Goal: Task Accomplishment & Management: Manage account settings

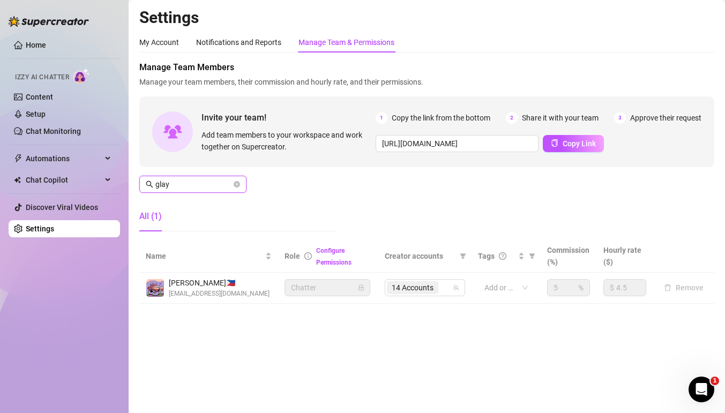
click at [212, 189] on input "glay" at bounding box center [193, 184] width 76 height 12
type input "felisco"
click at [441, 287] on input "search" at bounding box center [441, 287] width 2 height 13
click at [433, 289] on span "20 Accounts" at bounding box center [413, 288] width 42 height 12
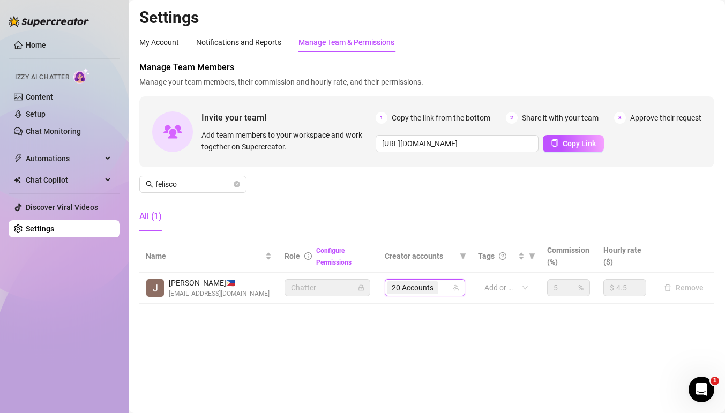
click at [444, 290] on div "20 Accounts" at bounding box center [419, 287] width 65 height 15
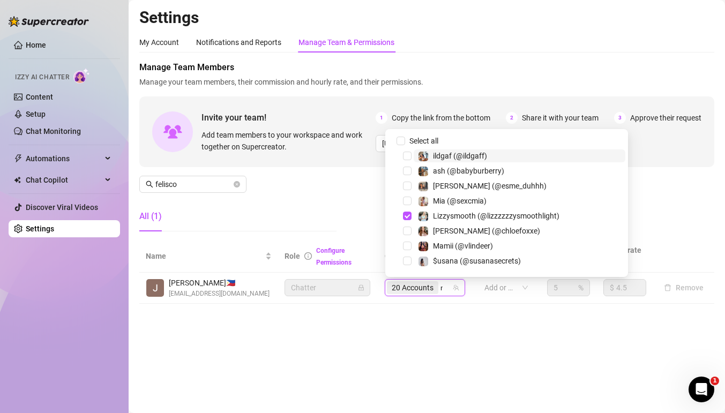
type input "nic"
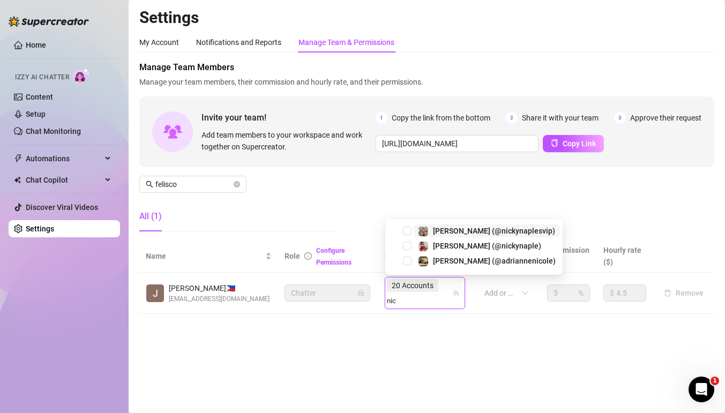
click at [430, 227] on div "[PERSON_NAME] (@nickynaplesvip)" at bounding box center [486, 231] width 137 height 13
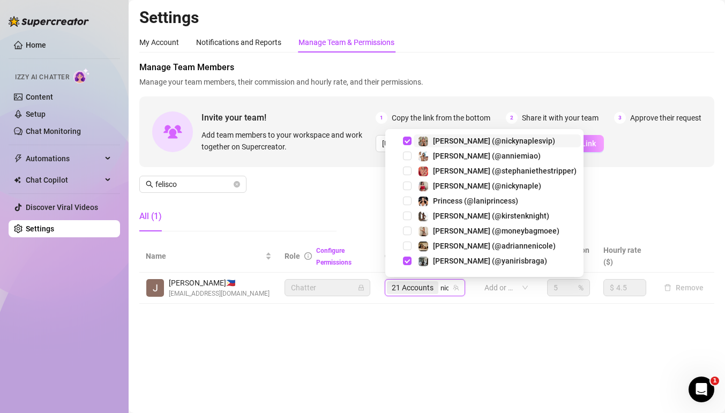
type input "[PERSON_NAME]"
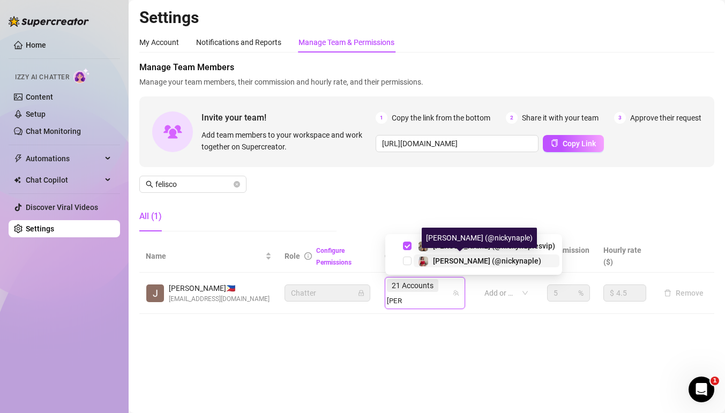
click at [427, 256] on div at bounding box center [423, 261] width 11 height 13
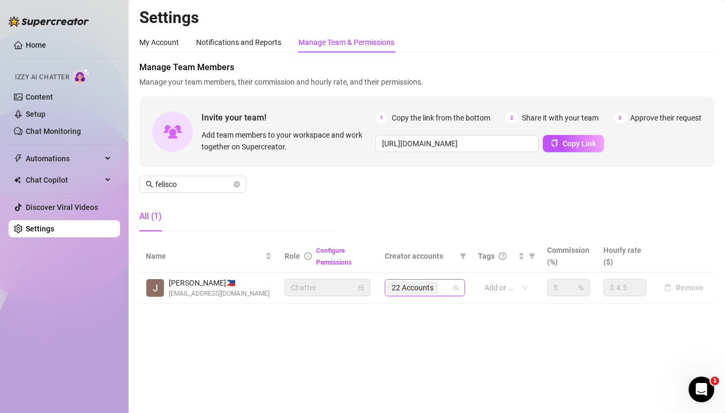
click at [444, 292] on div "22 Accounts" at bounding box center [419, 287] width 65 height 15
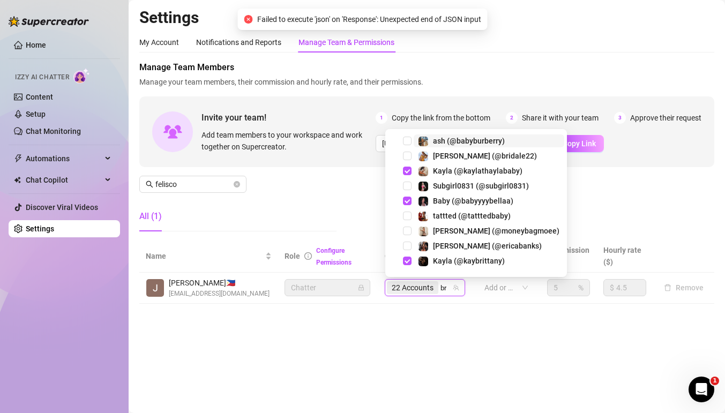
type input "bri"
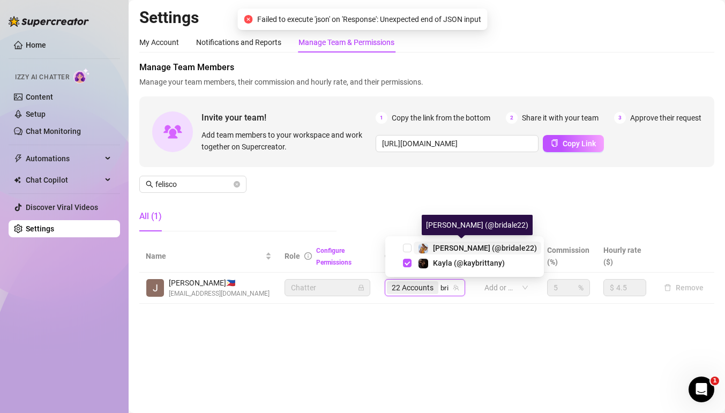
click at [451, 248] on span "[PERSON_NAME] (@bridale22)" at bounding box center [485, 248] width 104 height 9
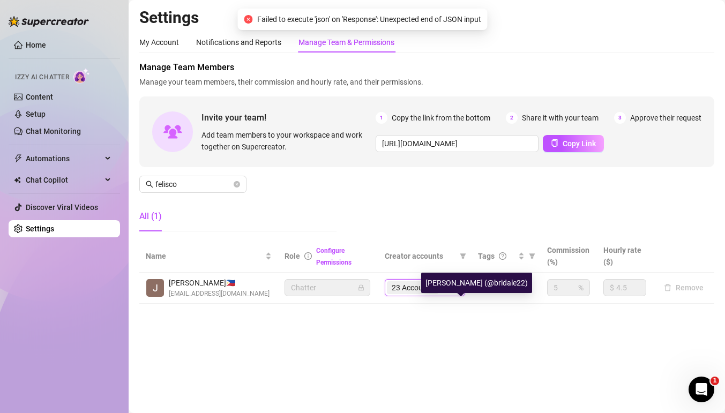
click at [450, 287] on div "[PERSON_NAME] (@bridale22)" at bounding box center [476, 283] width 111 height 20
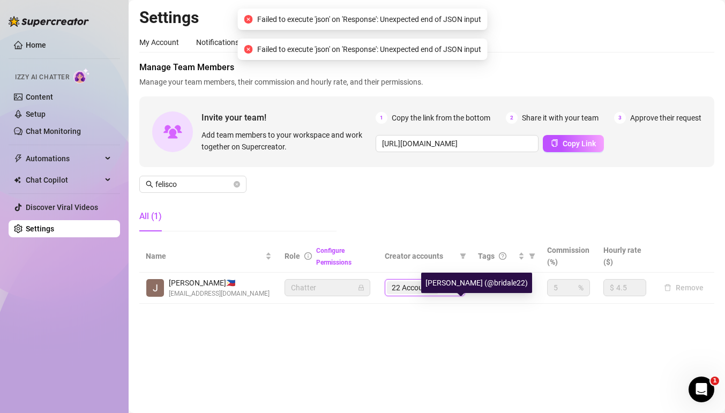
click at [450, 287] on div "[PERSON_NAME] (@bridale22)" at bounding box center [476, 283] width 111 height 20
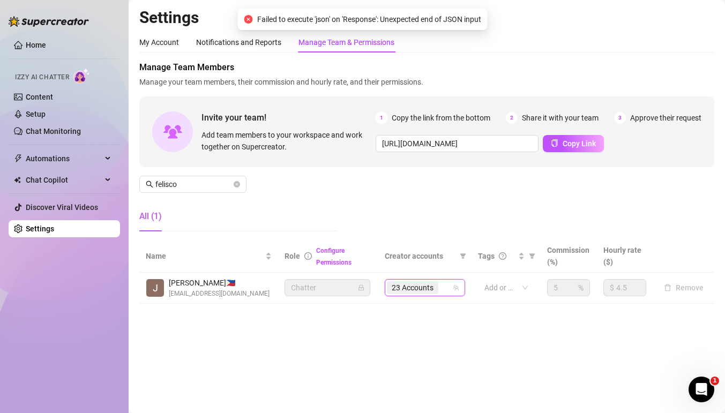
click at [442, 290] on input "search" at bounding box center [441, 287] width 2 height 13
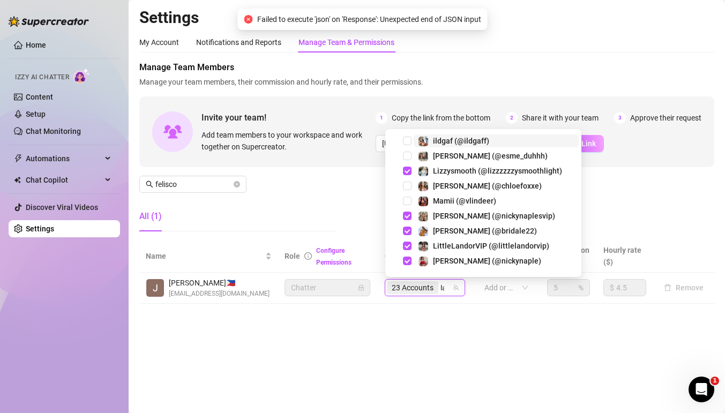
type input "lal"
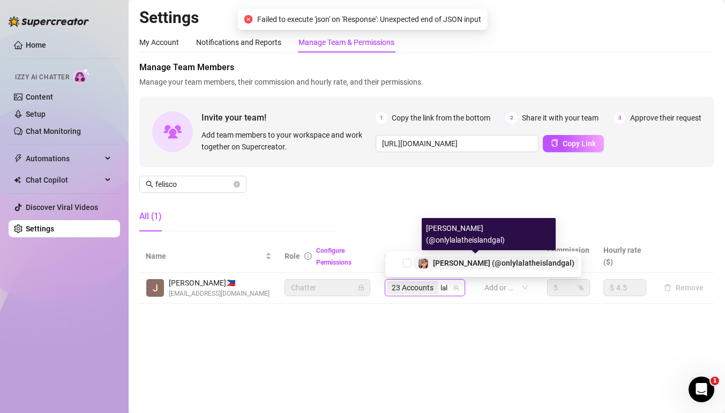
click at [439, 261] on span "[PERSON_NAME] (@onlylalatheislandgal)" at bounding box center [503, 263] width 141 height 9
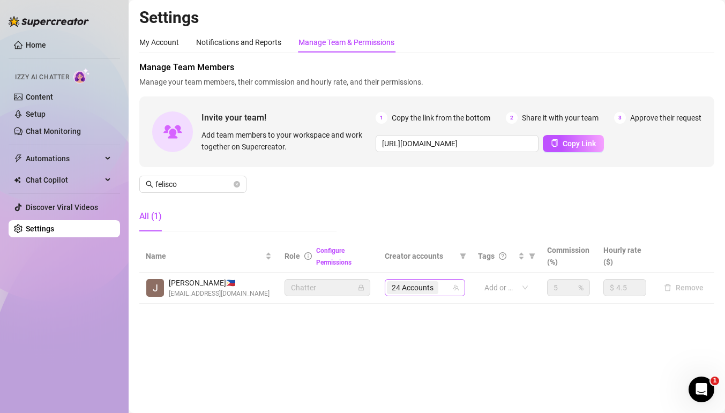
click at [439, 285] on div "24 Accounts" at bounding box center [414, 287] width 54 height 15
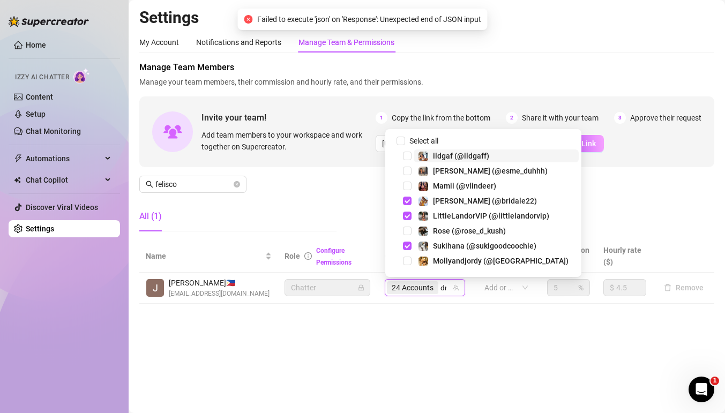
type input "dra"
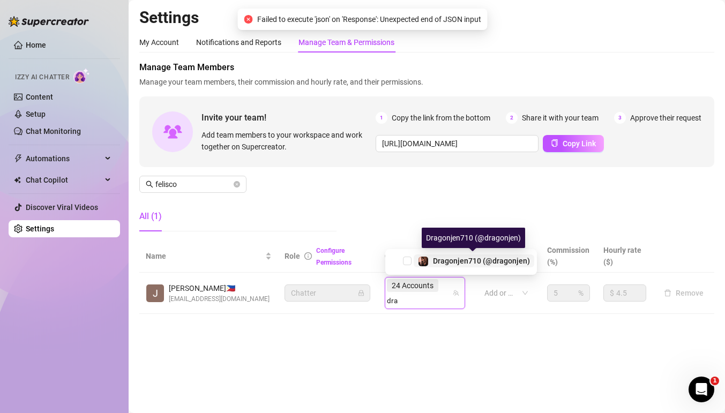
click at [434, 259] on span "Dragonjen710 (@dragonjen)" at bounding box center [481, 261] width 97 height 9
click at [440, 288] on div "24 Accounts" at bounding box center [414, 285] width 54 height 15
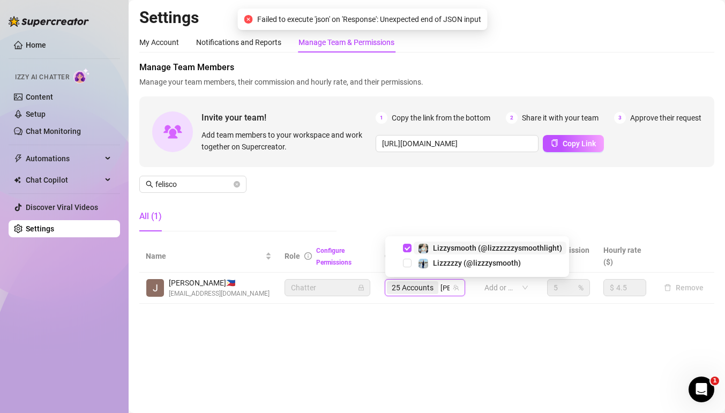
type input "lizz"
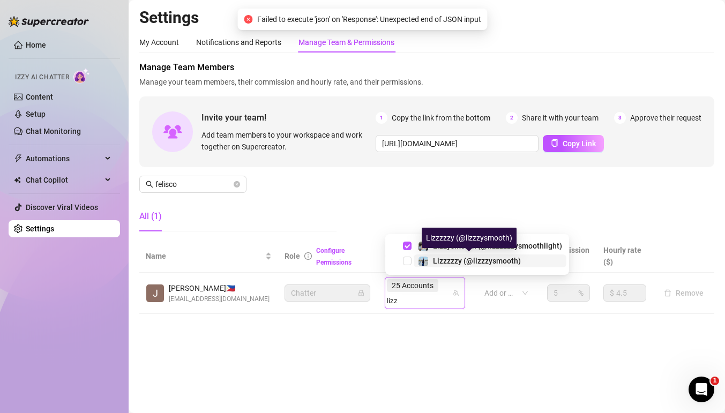
click at [454, 262] on span "Lizzzzzy (@lizzzysmooth)" at bounding box center [477, 261] width 88 height 9
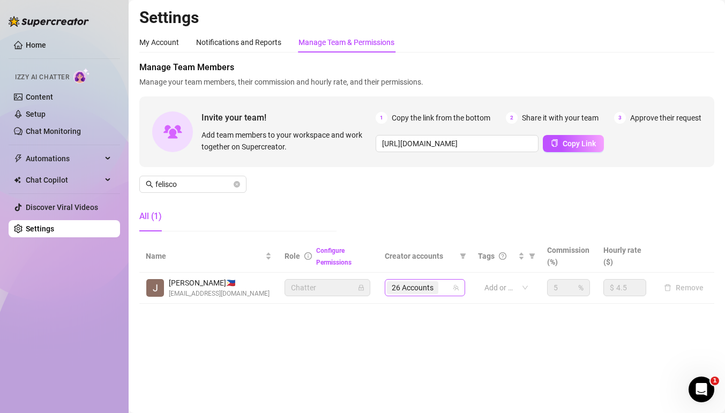
click at [430, 292] on span "26 Accounts" at bounding box center [413, 288] width 42 height 12
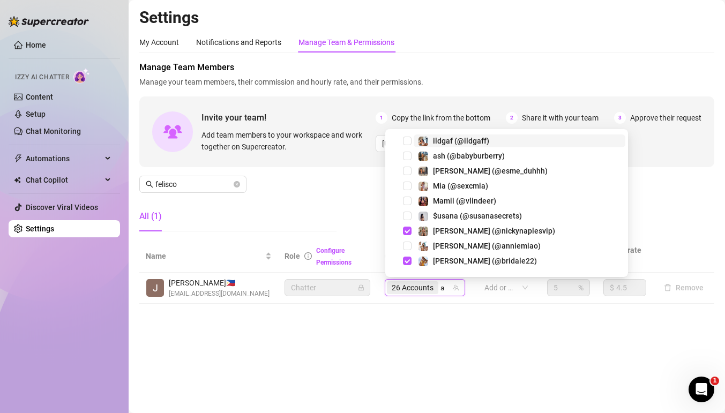
type input "av"
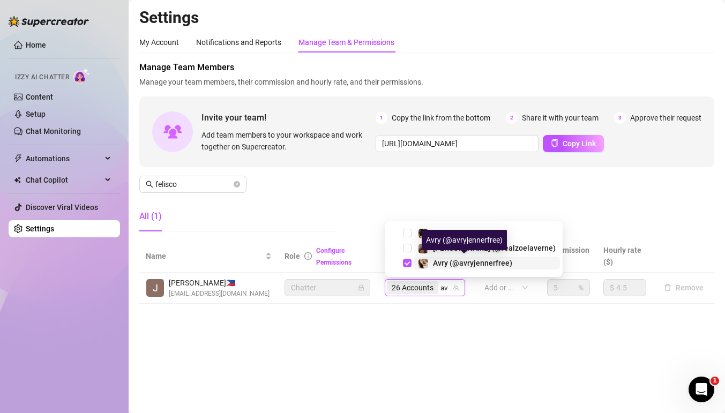
click at [420, 262] on img at bounding box center [424, 264] width 10 height 10
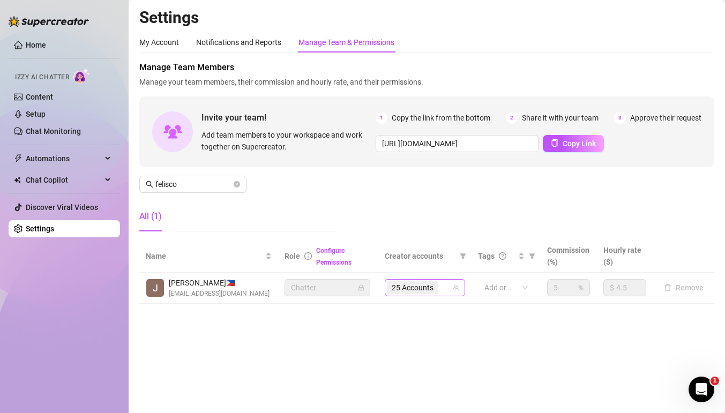
click at [435, 288] on span "25 Accounts" at bounding box center [412, 287] width 51 height 13
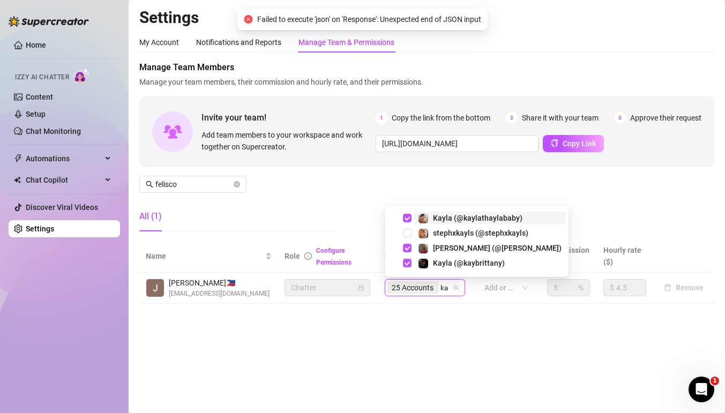
type input "[PERSON_NAME]"
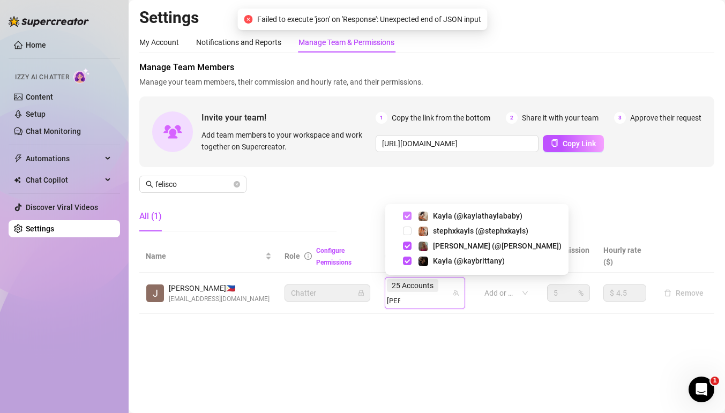
click at [408, 215] on span "Select tree node" at bounding box center [407, 216] width 9 height 9
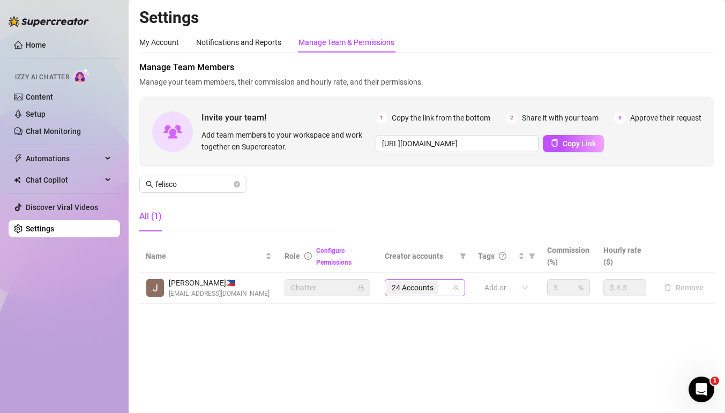
click at [442, 282] on input "search" at bounding box center [441, 287] width 2 height 13
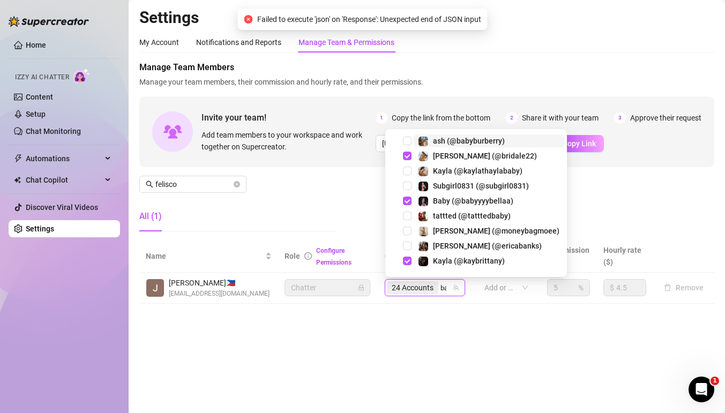
type input "bab"
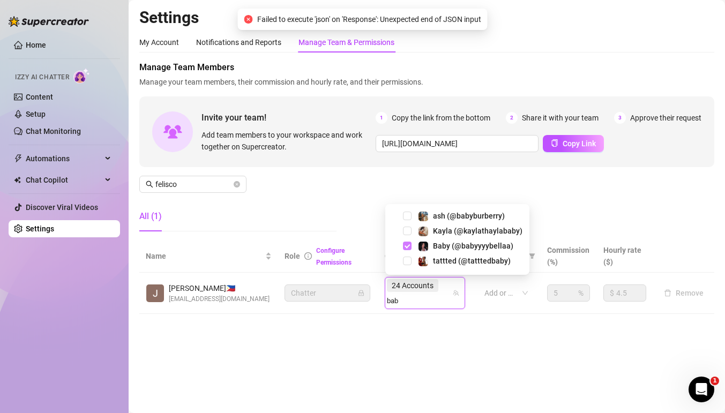
click at [408, 245] on span "Select tree node" at bounding box center [407, 246] width 9 height 9
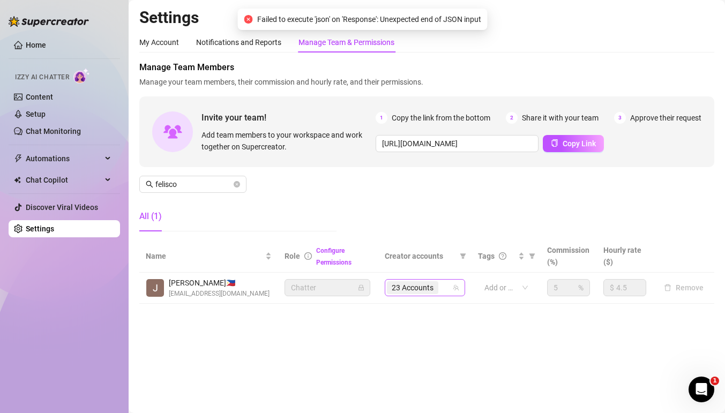
click at [446, 286] on div "23 Accounts" at bounding box center [419, 287] width 65 height 15
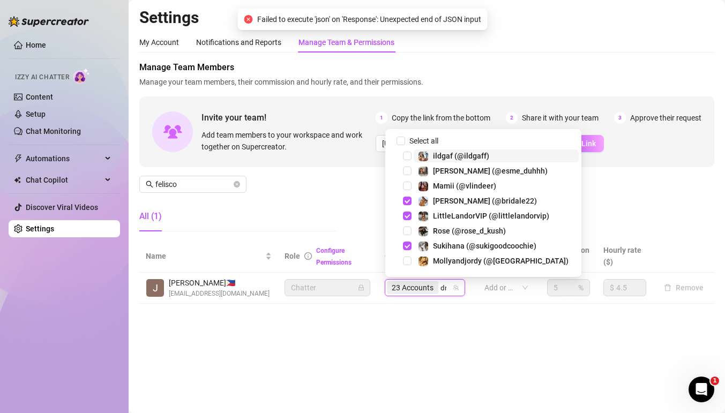
type input "dma"
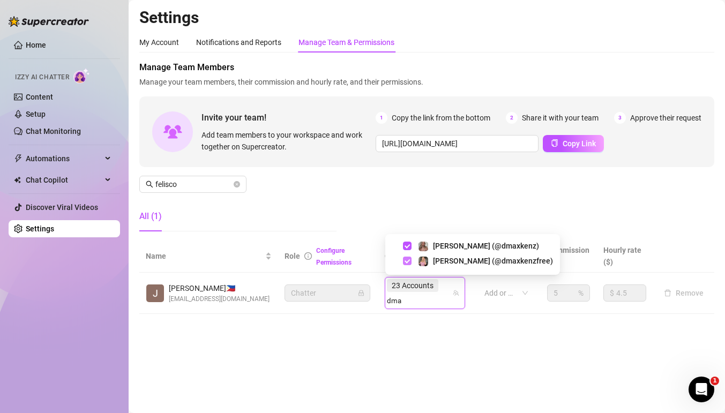
click at [405, 257] on span "Select tree node" at bounding box center [407, 261] width 9 height 9
type input "dm"
click at [408, 248] on span "Select tree node" at bounding box center [407, 246] width 9 height 9
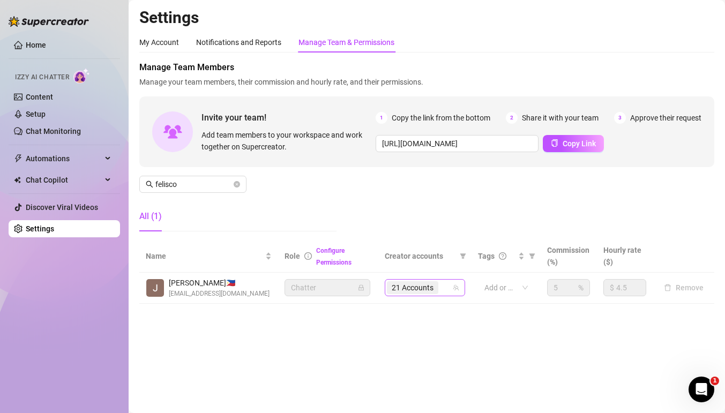
click at [447, 283] on div "21 Accounts" at bounding box center [419, 287] width 65 height 15
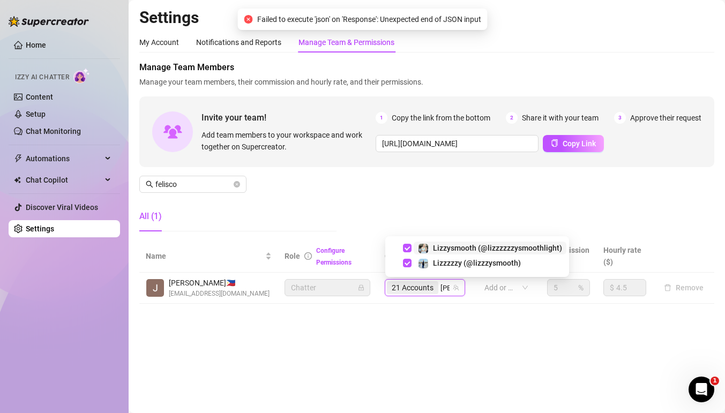
type input "lizz"
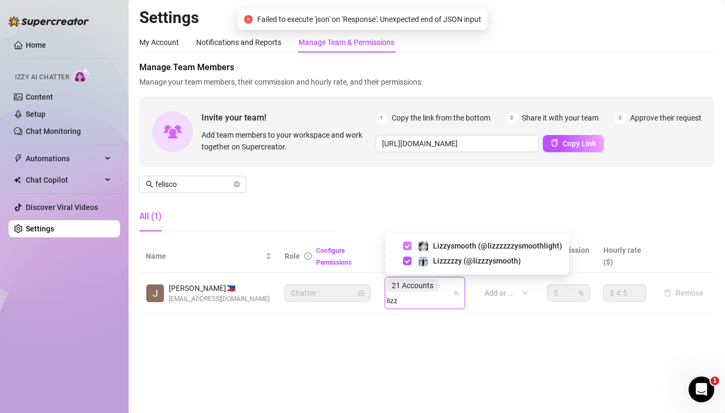
click at [408, 247] on span "Select tree node" at bounding box center [407, 246] width 9 height 9
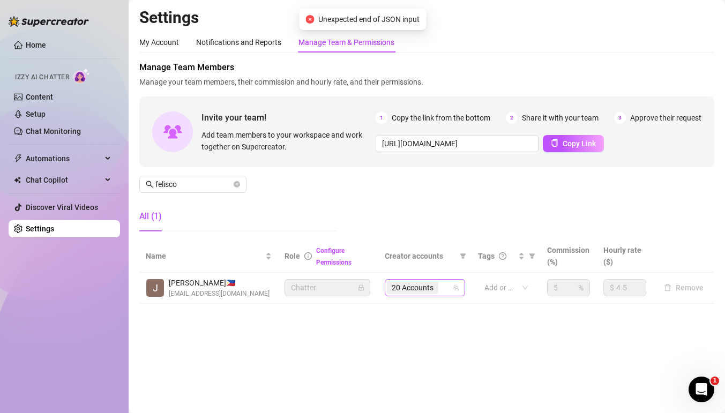
click at [443, 294] on input "search" at bounding box center [441, 287] width 2 height 13
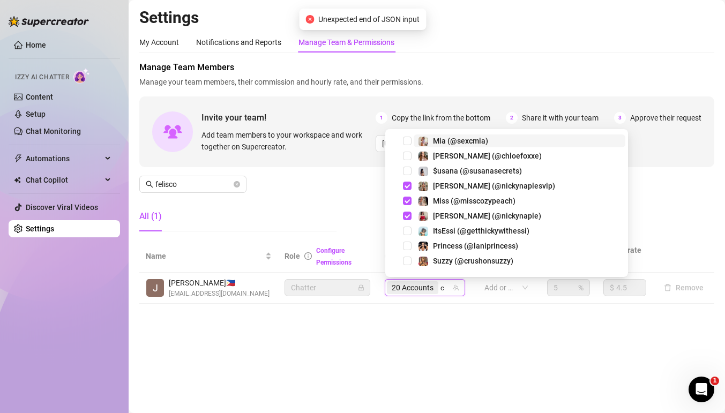
type input "co"
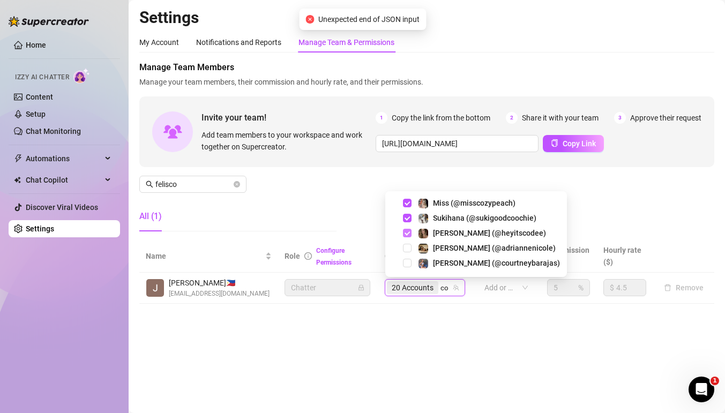
click at [408, 230] on span "Select tree node" at bounding box center [407, 233] width 9 height 9
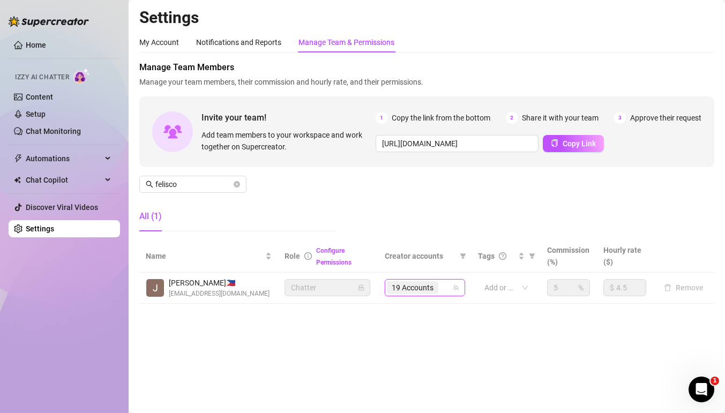
click at [442, 288] on input "search" at bounding box center [441, 287] width 2 height 13
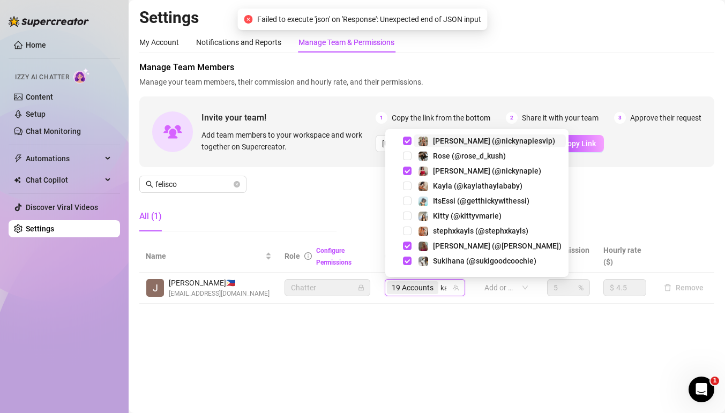
type input "[PERSON_NAME]"
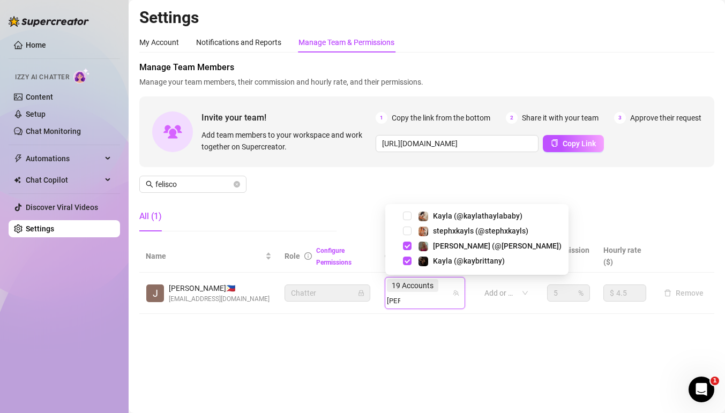
click at [412, 262] on div "Kayla (@kaybrittany)" at bounding box center [477, 261] width 178 height 13
click at [410, 262] on span "Select tree node" at bounding box center [407, 261] width 9 height 9
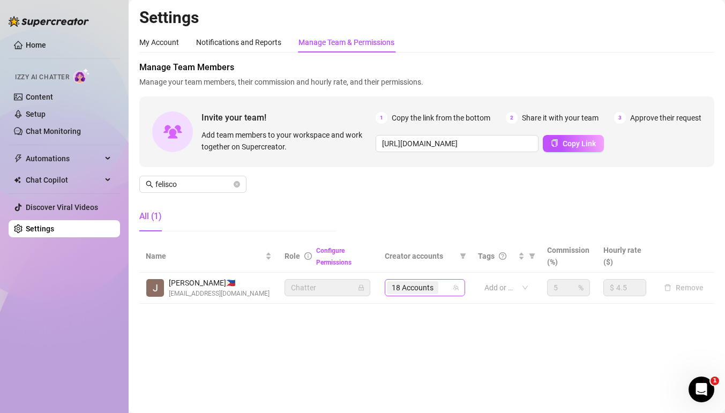
click at [442, 285] on input "search" at bounding box center [441, 287] width 2 height 13
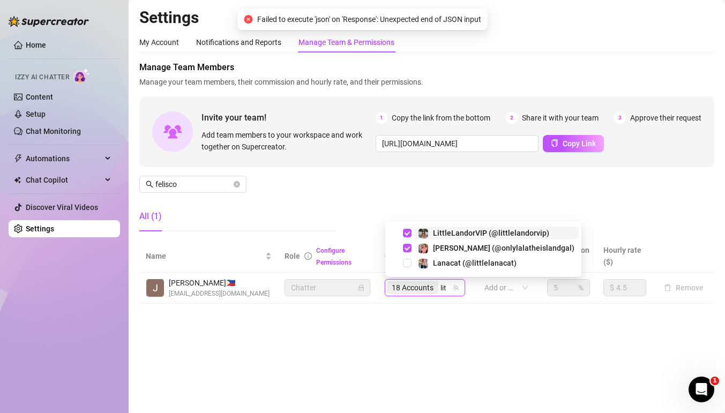
type input "litt"
click at [407, 248] on span "Select tree node" at bounding box center [407, 248] width 9 height 9
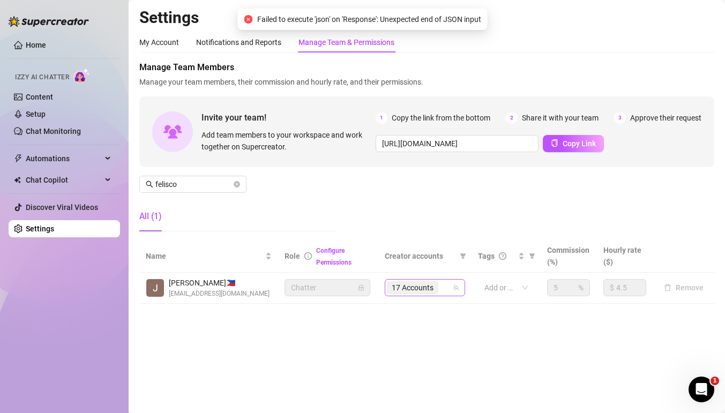
click at [443, 286] on div "17 Accounts" at bounding box center [419, 287] width 65 height 15
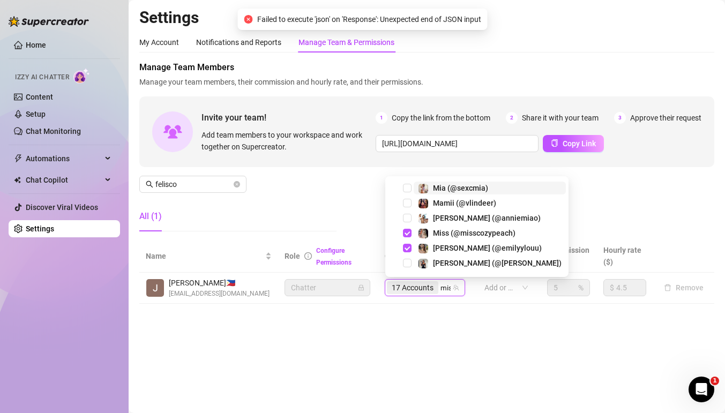
type input "miss"
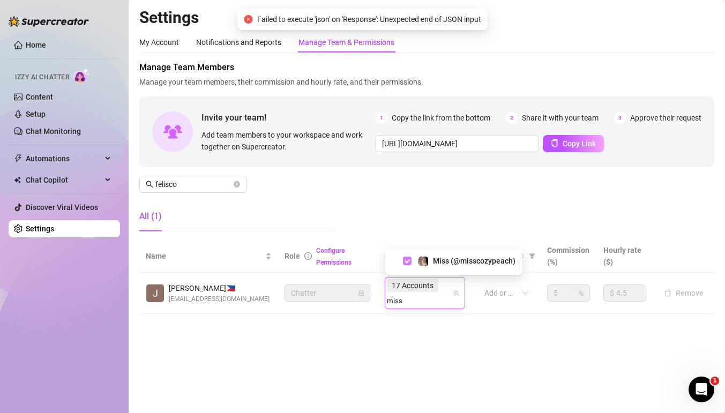
click at [409, 258] on span "Select tree node" at bounding box center [407, 261] width 9 height 9
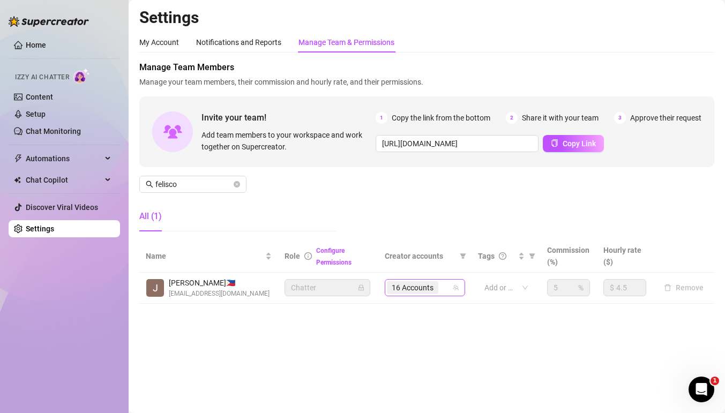
click at [438, 288] on span "16 Accounts" at bounding box center [412, 287] width 51 height 13
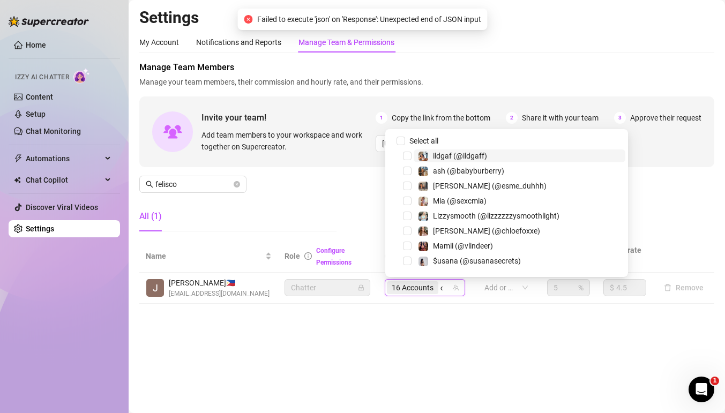
type input "ohso"
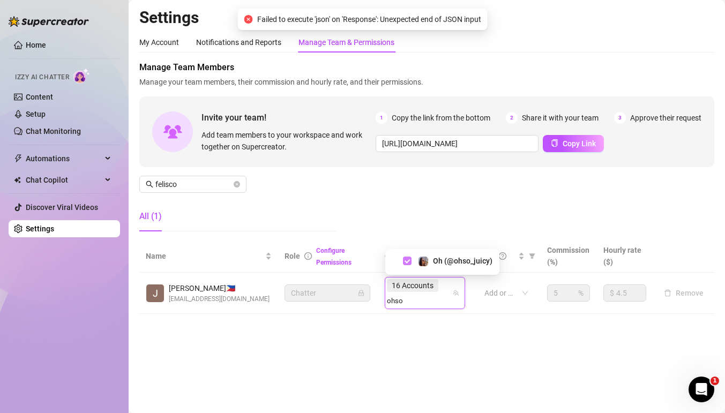
click at [406, 262] on span "Select tree node" at bounding box center [407, 261] width 9 height 9
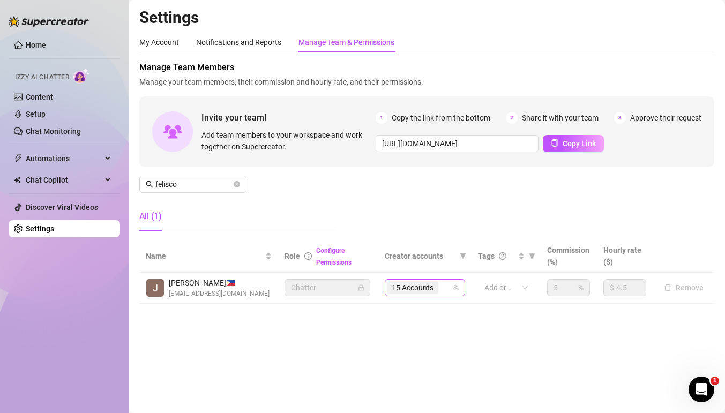
click at [438, 289] on span "15 Accounts" at bounding box center [412, 287] width 51 height 13
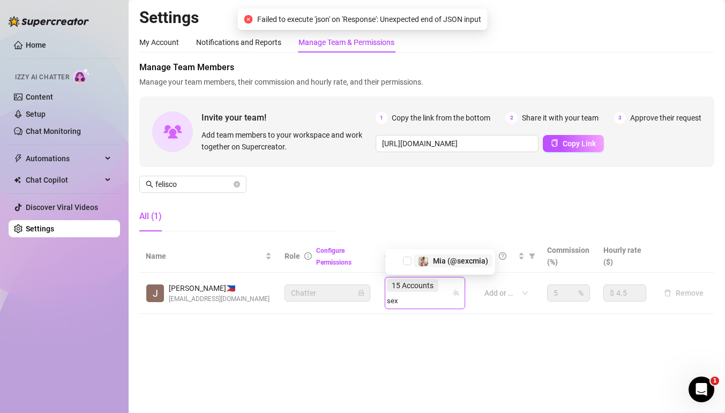
type input "sex"
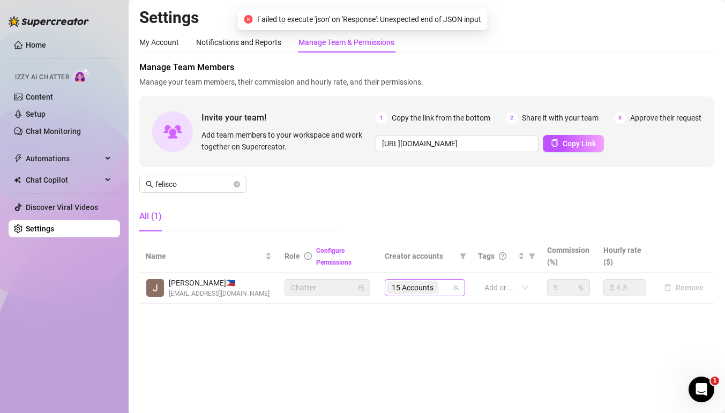
click at [449, 287] on div "15 Accounts" at bounding box center [419, 287] width 65 height 15
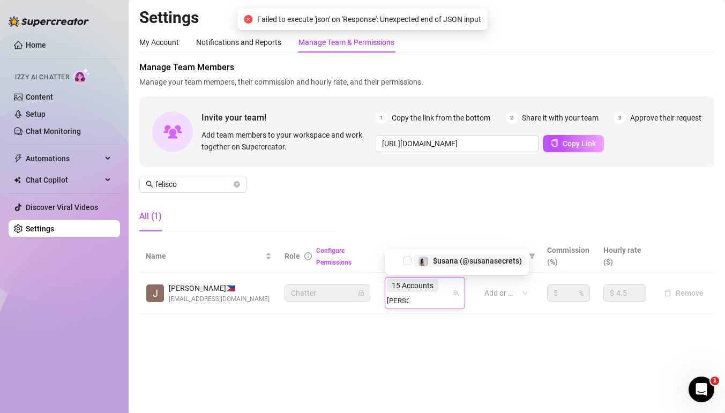
type input "[PERSON_NAME]"
